Goal: Task Accomplishment & Management: Manage account settings

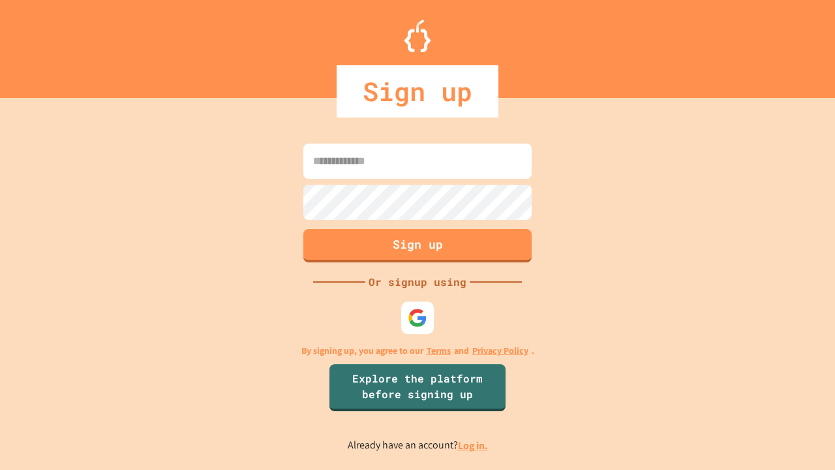
click at [474, 445] on link "Log in." at bounding box center [473, 445] width 30 height 14
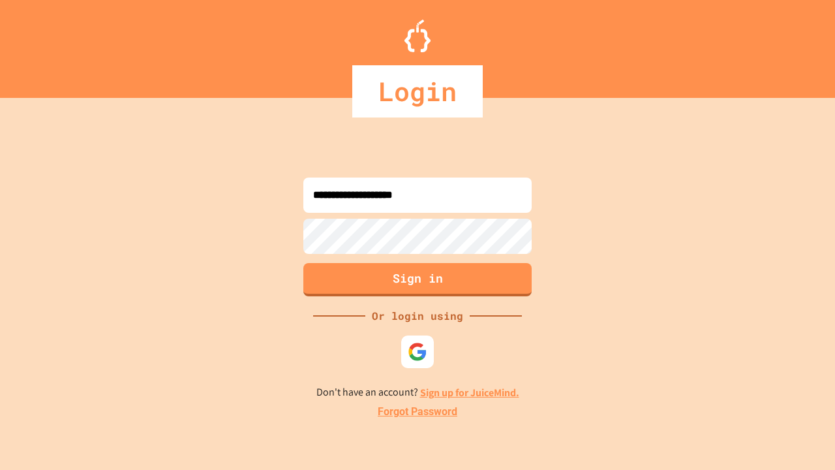
type input "**********"
